Goal: Transaction & Acquisition: Purchase product/service

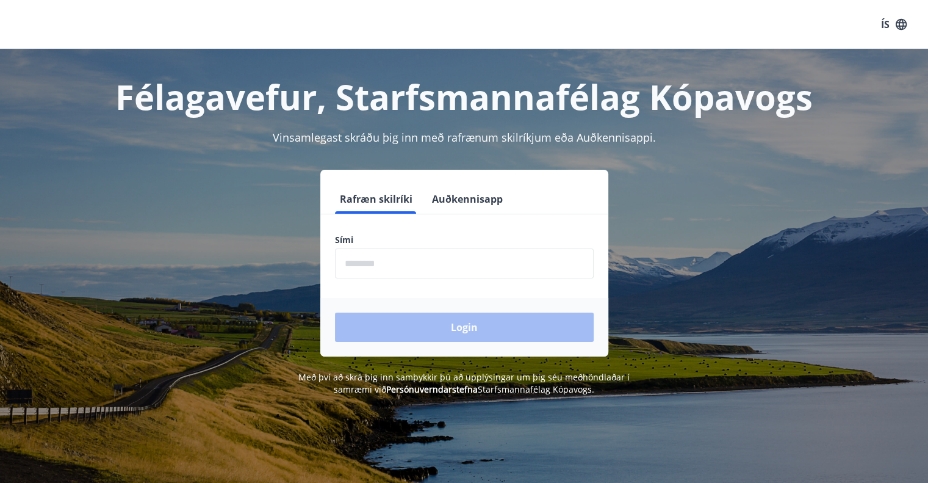
click at [390, 260] on input "phone" at bounding box center [464, 263] width 259 height 30
type input "********"
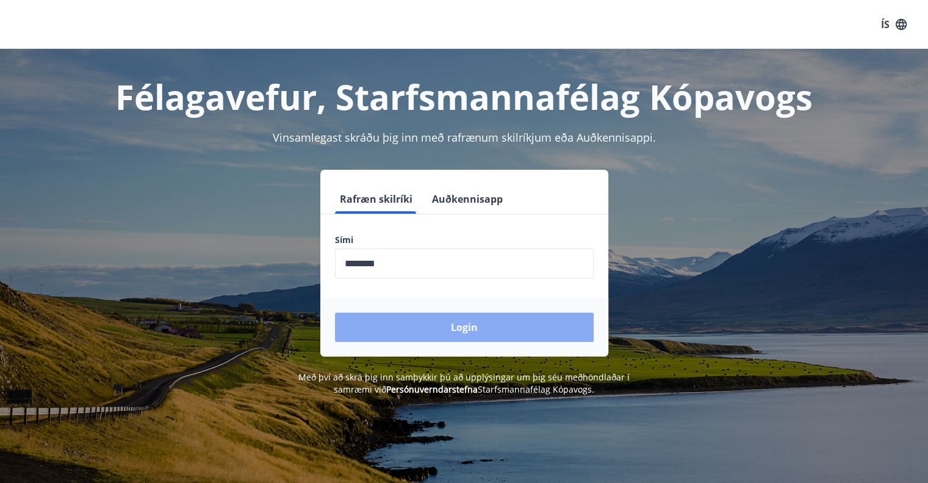
click at [523, 331] on button "Login" at bounding box center [464, 326] width 259 height 29
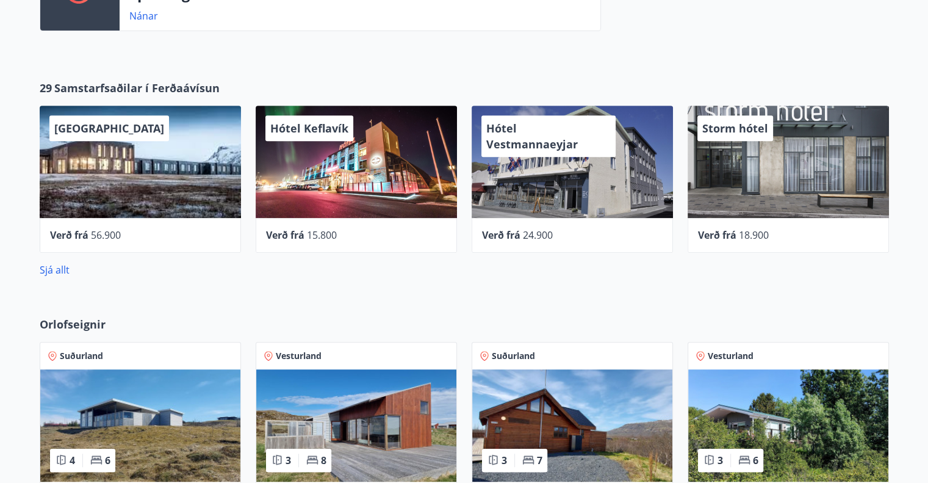
scroll to position [299, 0]
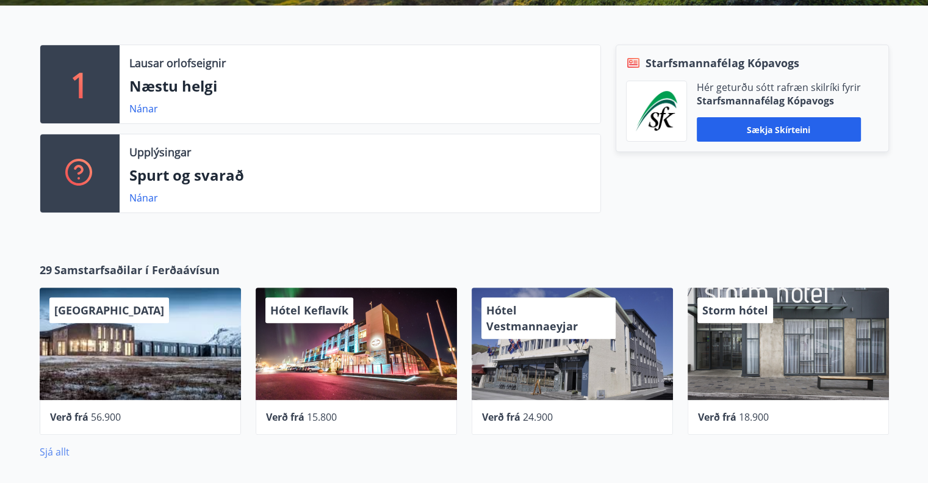
click at [57, 448] on link "Sjá allt" at bounding box center [55, 451] width 30 height 13
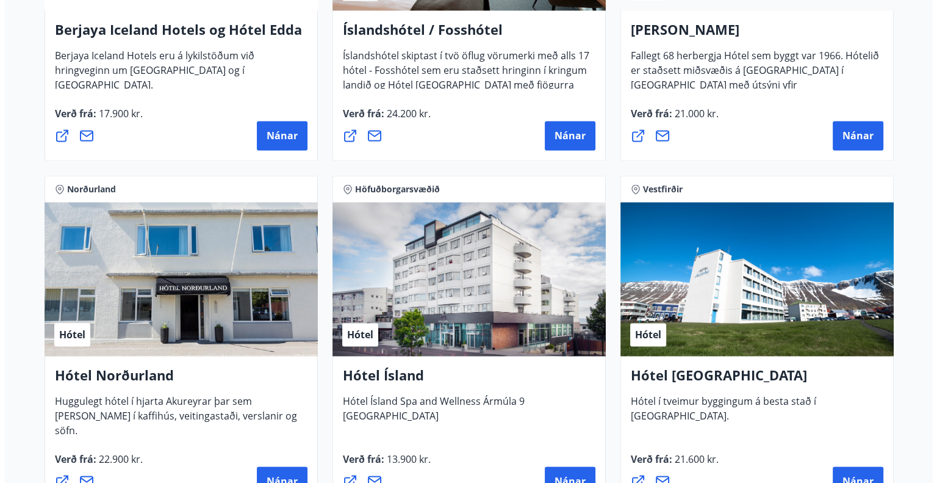
scroll to position [1830, 0]
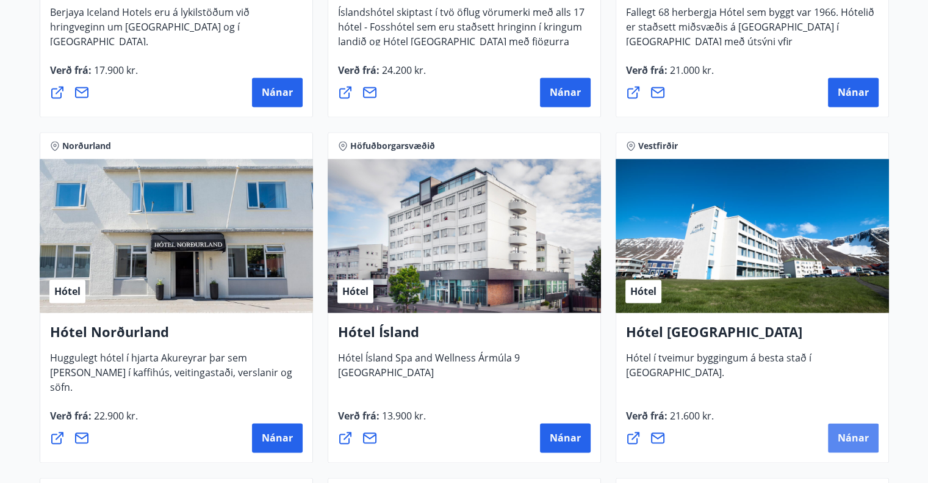
click at [853, 439] on span "Nánar" at bounding box center [853, 437] width 31 height 13
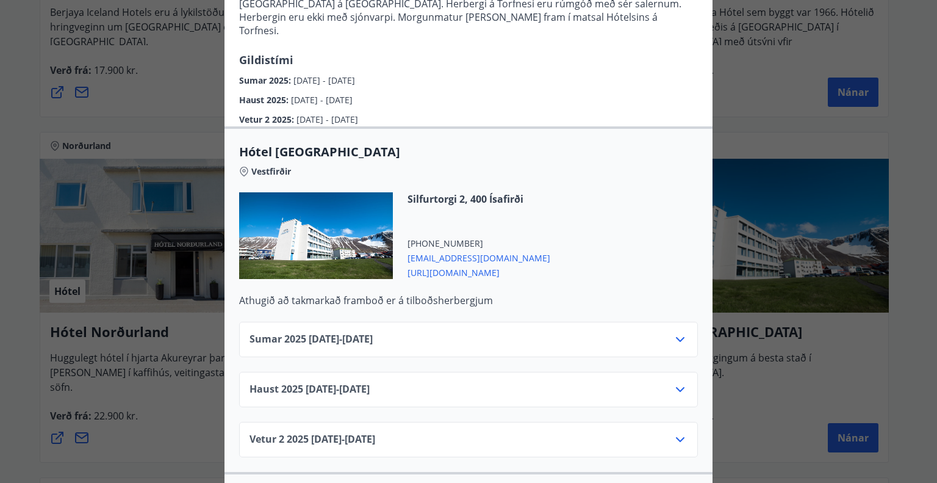
scroll to position [244, 0]
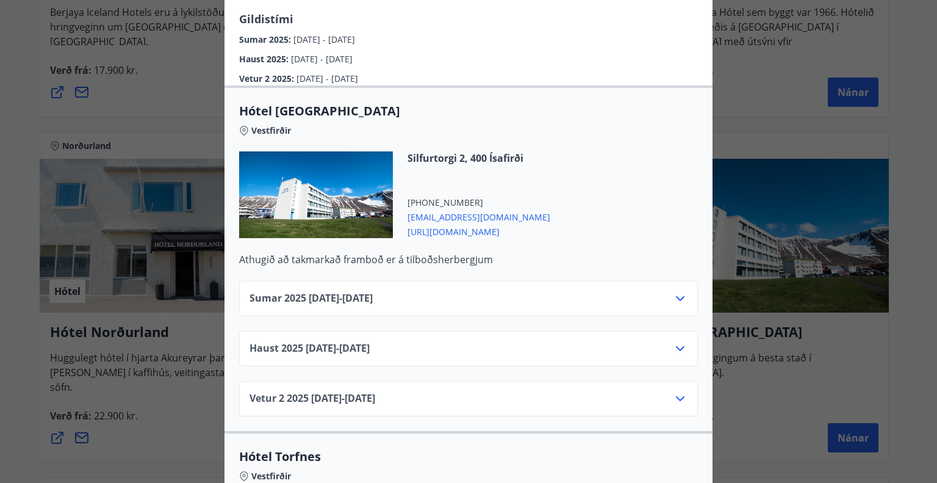
click at [673, 341] on icon at bounding box center [680, 348] width 15 height 15
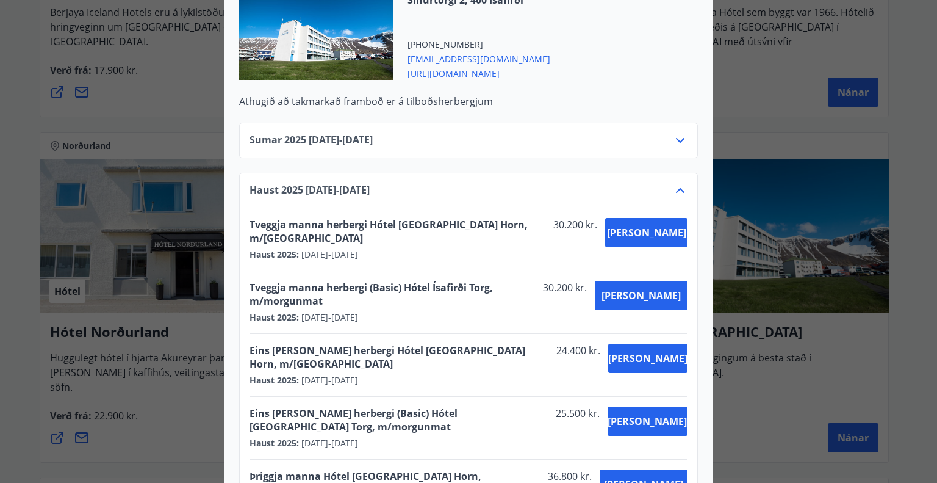
scroll to position [427, 0]
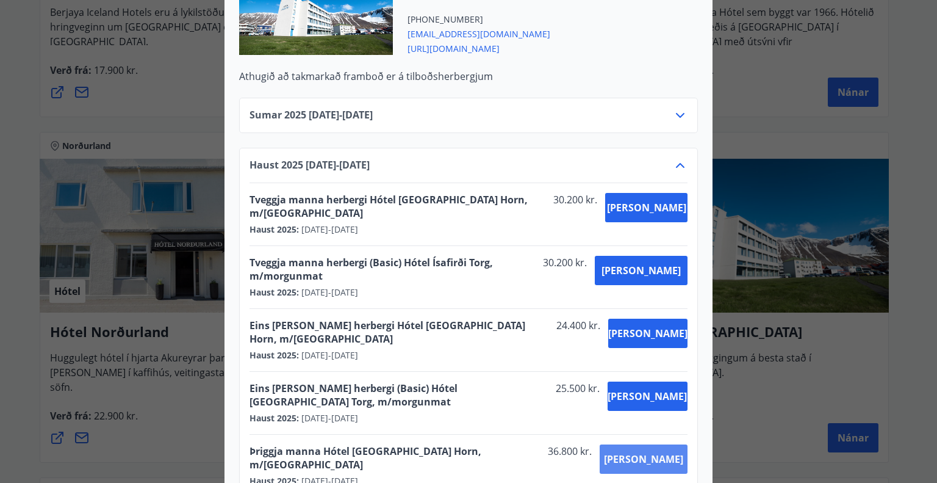
click at [654, 452] on span "[PERSON_NAME]" at bounding box center [643, 458] width 79 height 13
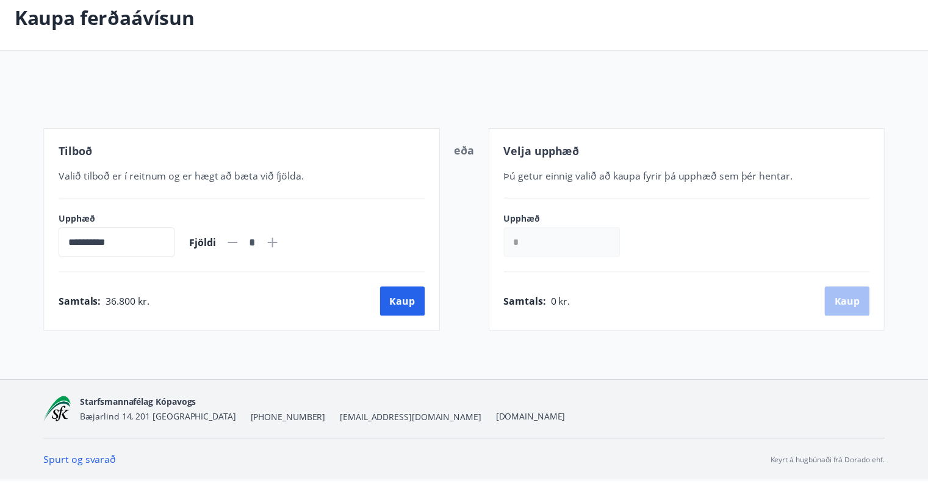
scroll to position [66, 0]
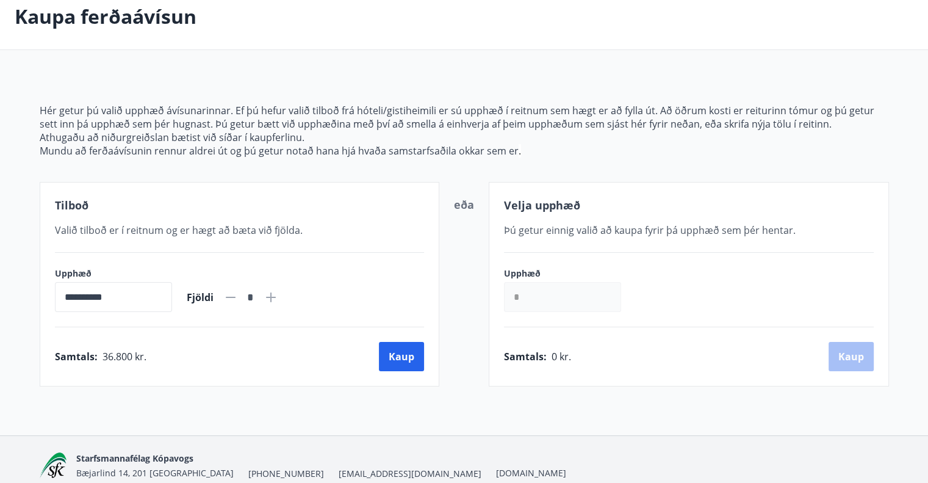
click at [278, 300] on icon at bounding box center [271, 297] width 15 height 15
click at [238, 295] on icon at bounding box center [230, 297] width 15 height 15
type input "*"
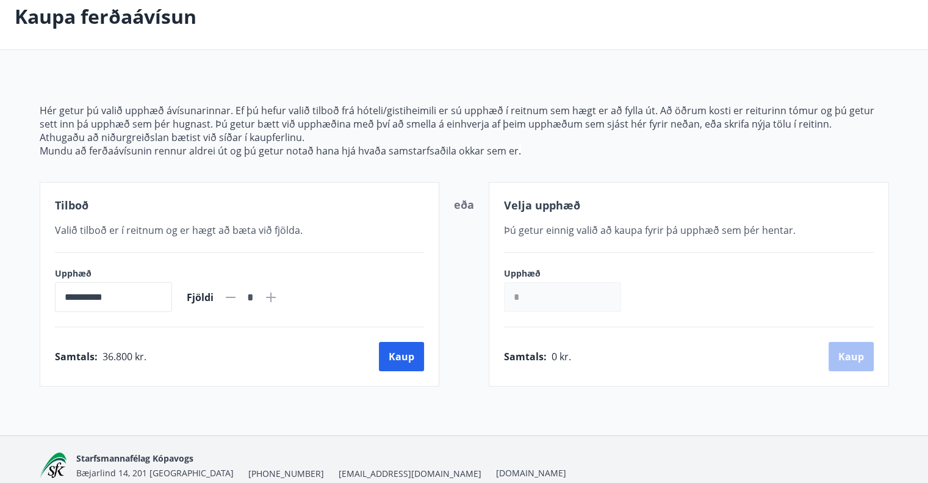
click at [238, 295] on icon at bounding box center [230, 297] width 15 height 15
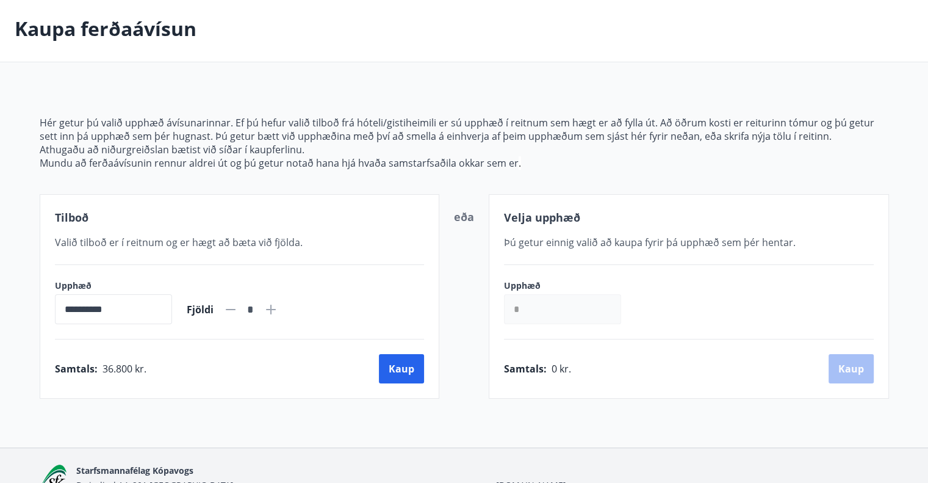
scroll to position [120, 0]
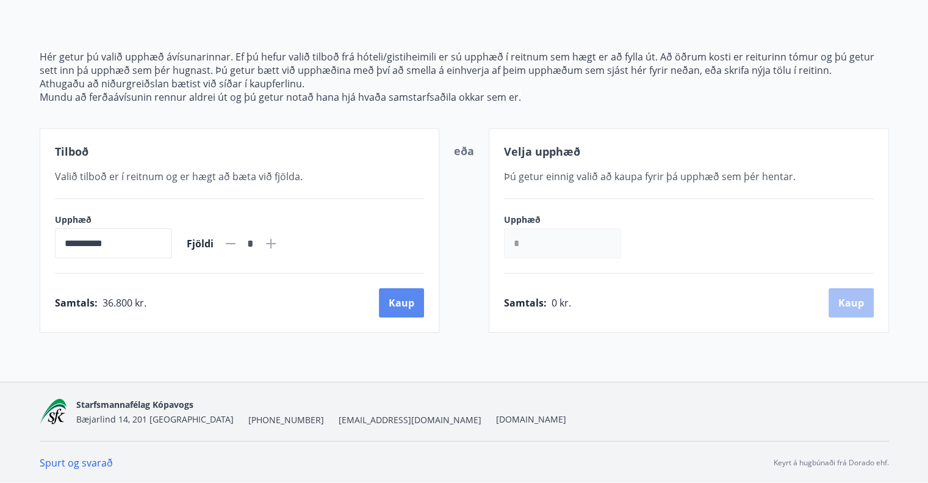
click at [400, 301] on button "Kaup" at bounding box center [401, 302] width 45 height 29
